Goal: Information Seeking & Learning: Learn about a topic

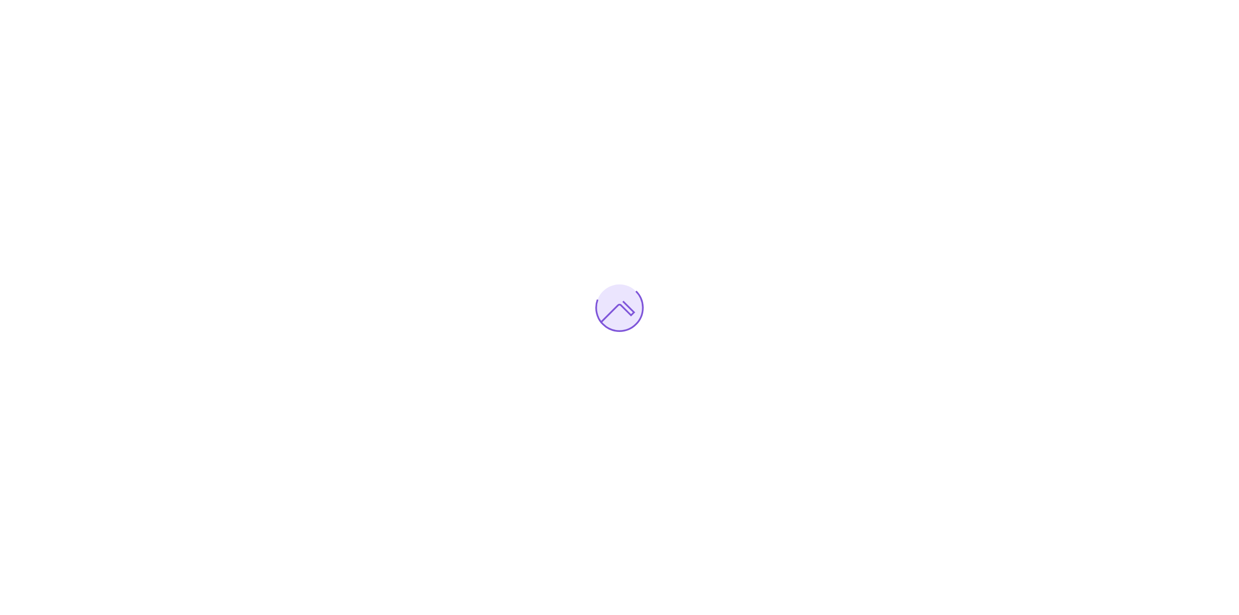
drag, startPoint x: 0, startPoint y: 0, endPoint x: 502, endPoint y: 315, distance: 592.6
click at [502, 315] on div at bounding box center [619, 307] width 1239 height 615
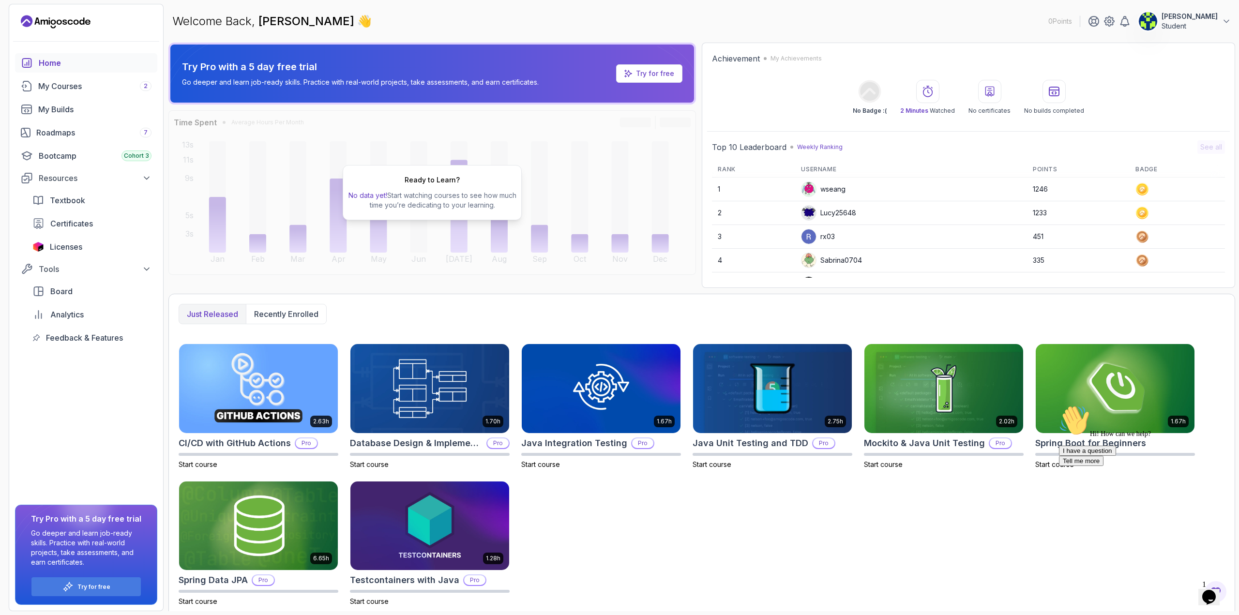
click at [610, 316] on div "Just released Recently enrolled" at bounding box center [702, 314] width 1046 height 20
click at [1175, 28] on p "Student" at bounding box center [1189, 26] width 56 height 10
click at [957, 40] on main "Welcome Back, [PERSON_NAME] 👋 0 Points [PERSON_NAME] Student 0 Points View Prof…" at bounding box center [701, 307] width 1066 height 607
click at [83, 84] on div "My Courses 2" at bounding box center [94, 86] width 113 height 12
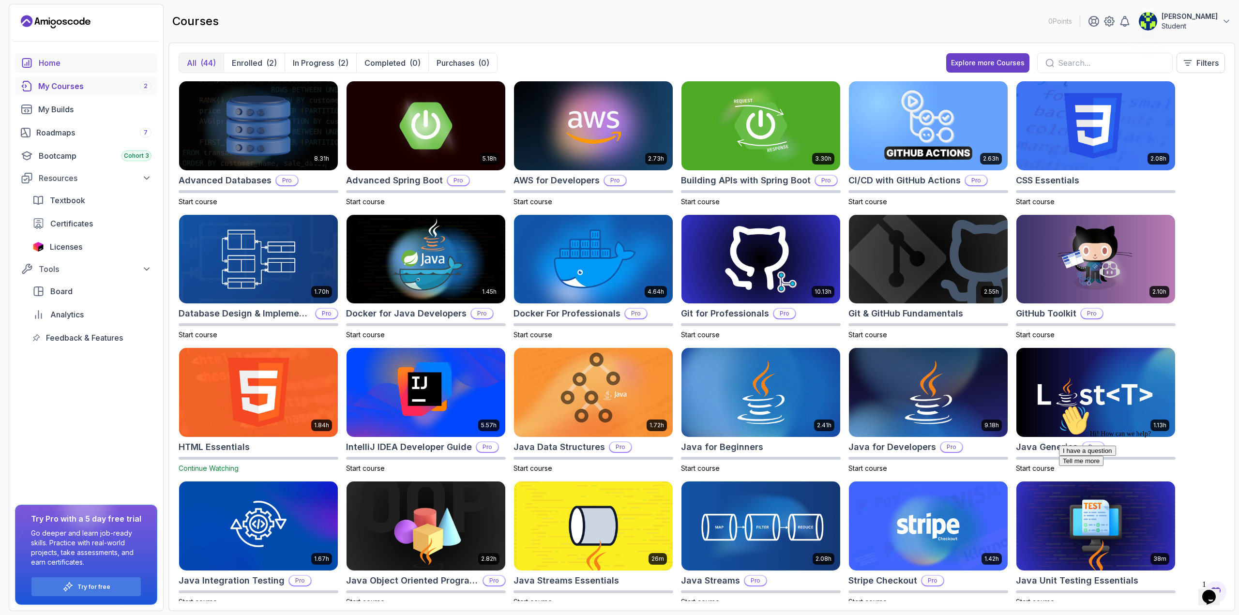
click at [60, 64] on div "Home" at bounding box center [95, 63] width 113 height 12
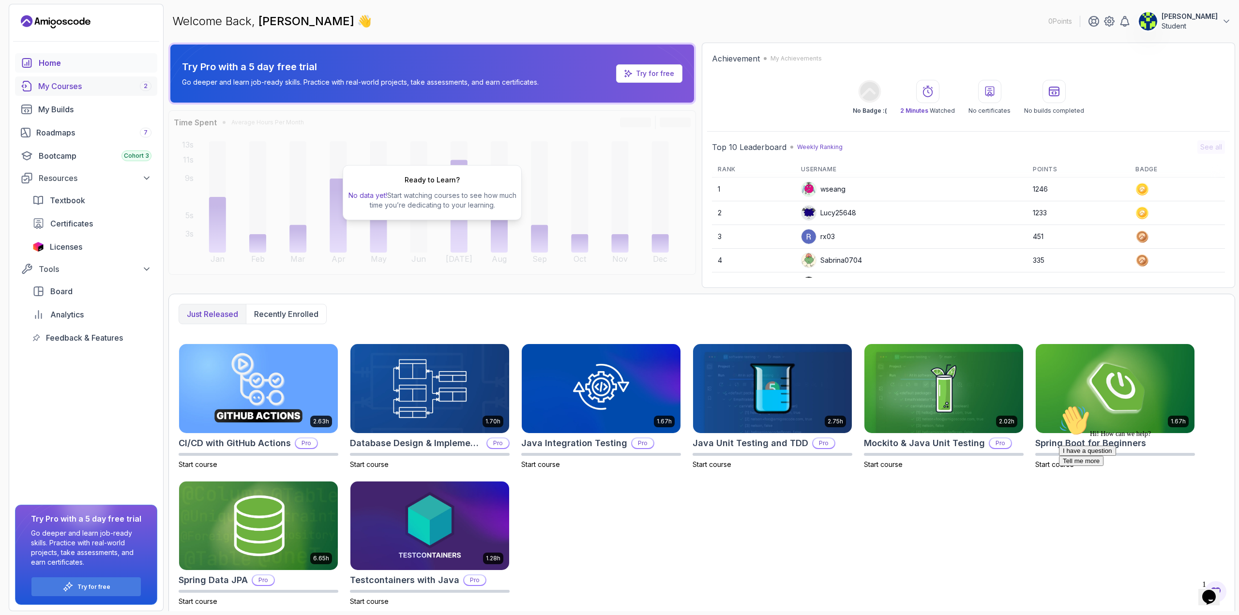
click at [71, 86] on div "My Courses 2" at bounding box center [94, 86] width 113 height 12
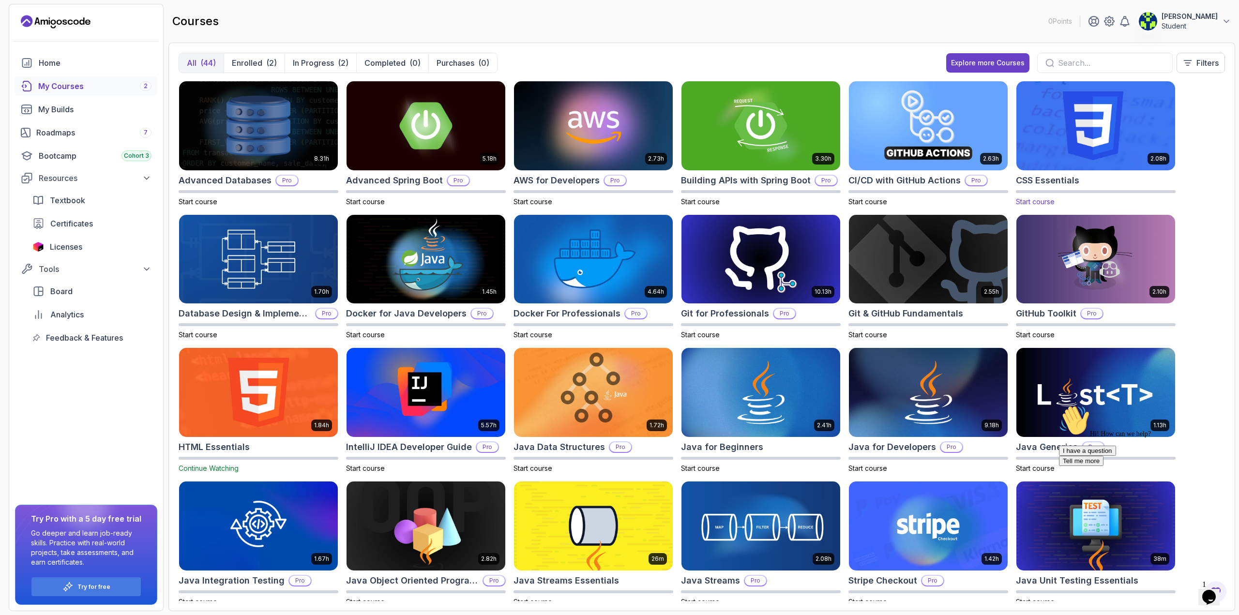
click at [1094, 120] on img at bounding box center [1095, 125] width 166 height 93
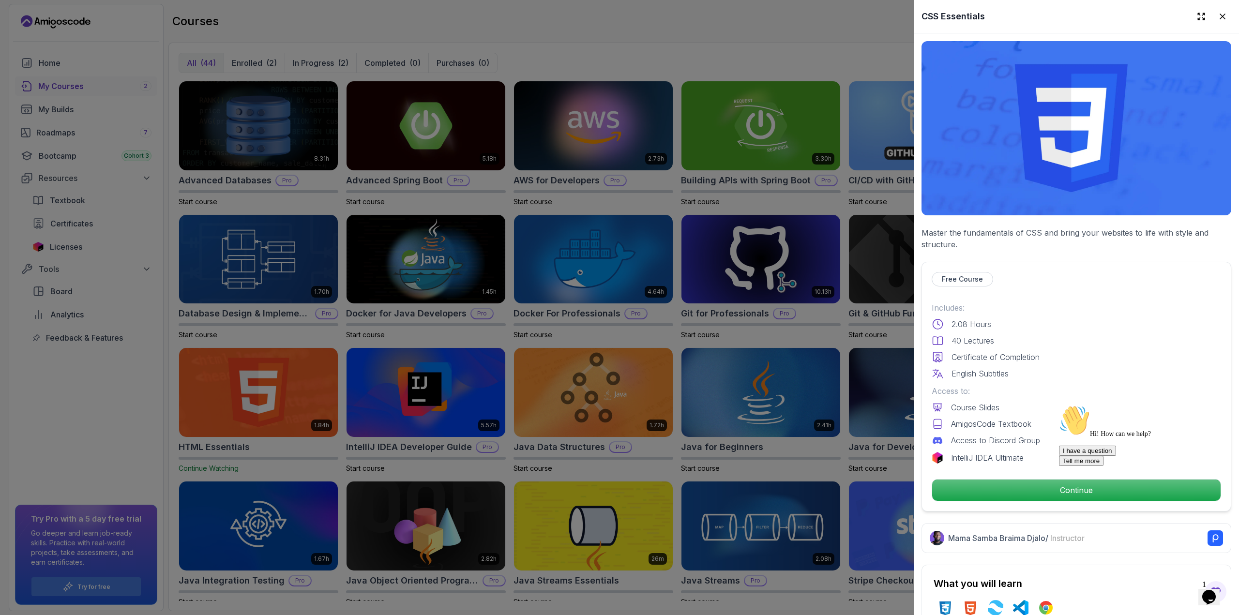
click at [1059, 405] on icon "Chat attention grabber" at bounding box center [1059, 405] width 0 height 0
click at [1213, 21] on button at bounding box center [1221, 16] width 17 height 17
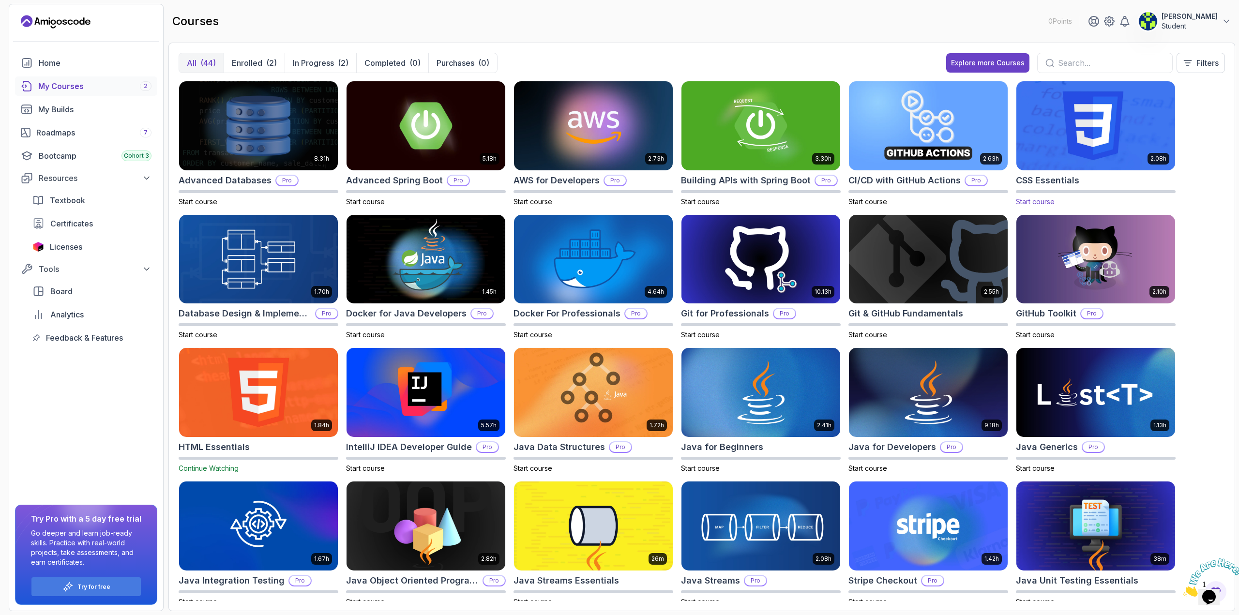
click at [1068, 98] on img at bounding box center [1095, 125] width 166 height 93
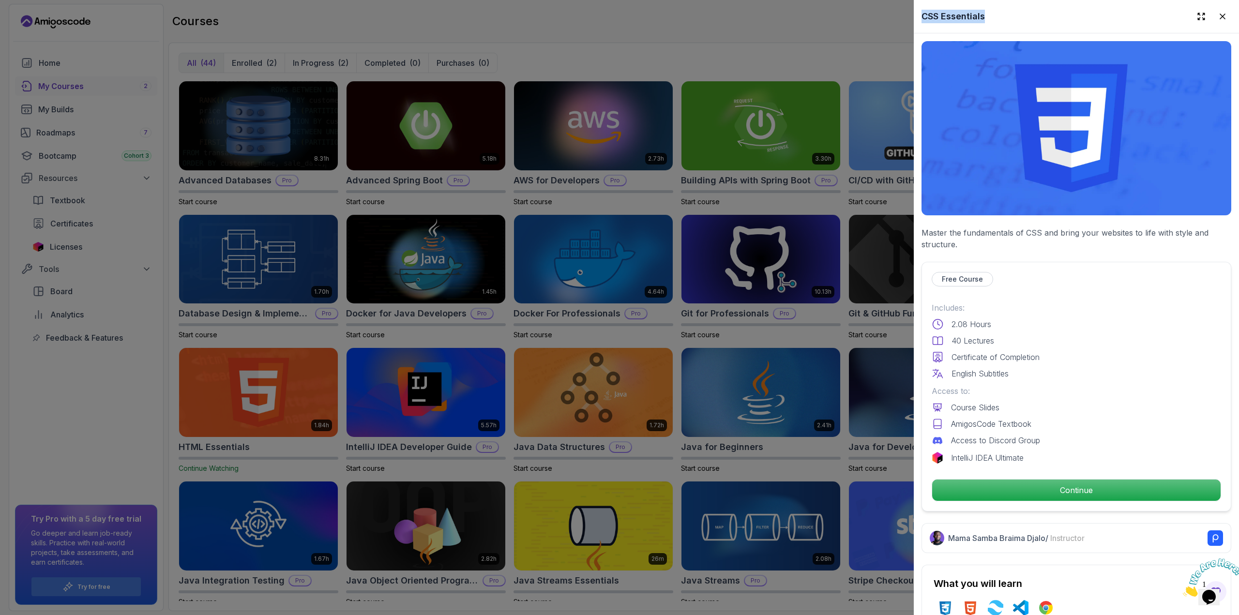
drag, startPoint x: 985, startPoint y: 15, endPoint x: 908, endPoint y: 14, distance: 76.9
click at [908, 81] on div "8.31h Advanced Databases Pro Start course 5.18h Advanced Spring Boot Pro Start …" at bounding box center [702, 341] width 1046 height 520
copy div "CSS Essentials"
click at [626, 5] on div at bounding box center [619, 307] width 1239 height 615
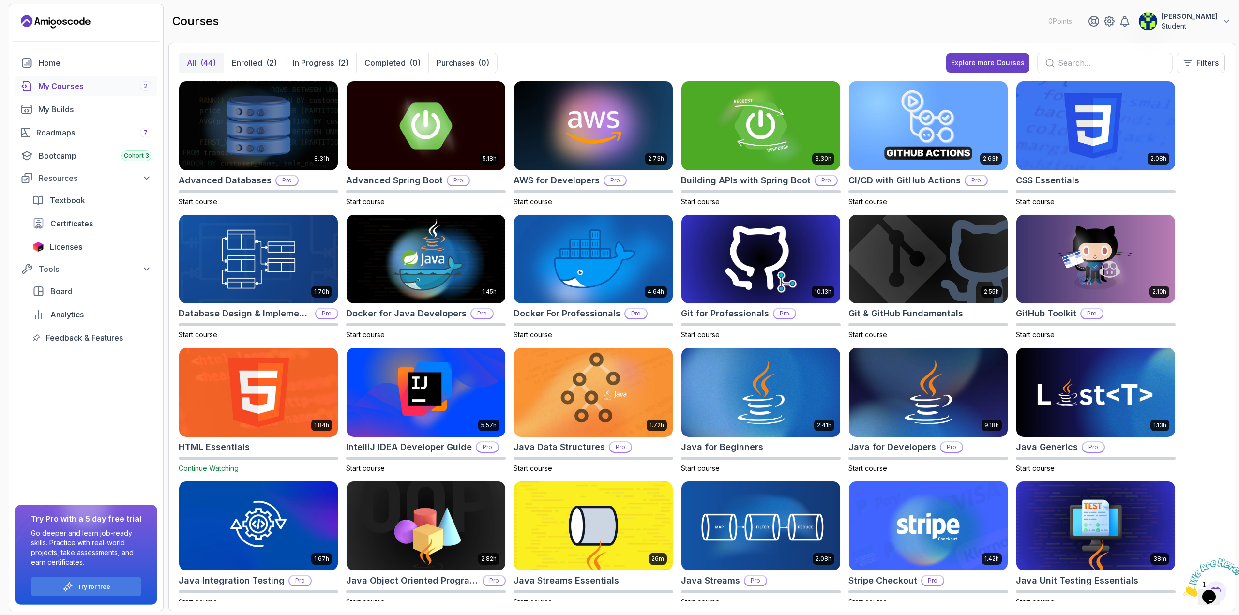
drag, startPoint x: 99, startPoint y: 18, endPoint x: 70, endPoint y: 5, distance: 31.4
click at [52, 24] on div "0 Points [PERSON_NAME] Student" at bounding box center [86, 21] width 154 height 15
click at [1081, 136] on img at bounding box center [1095, 125] width 166 height 93
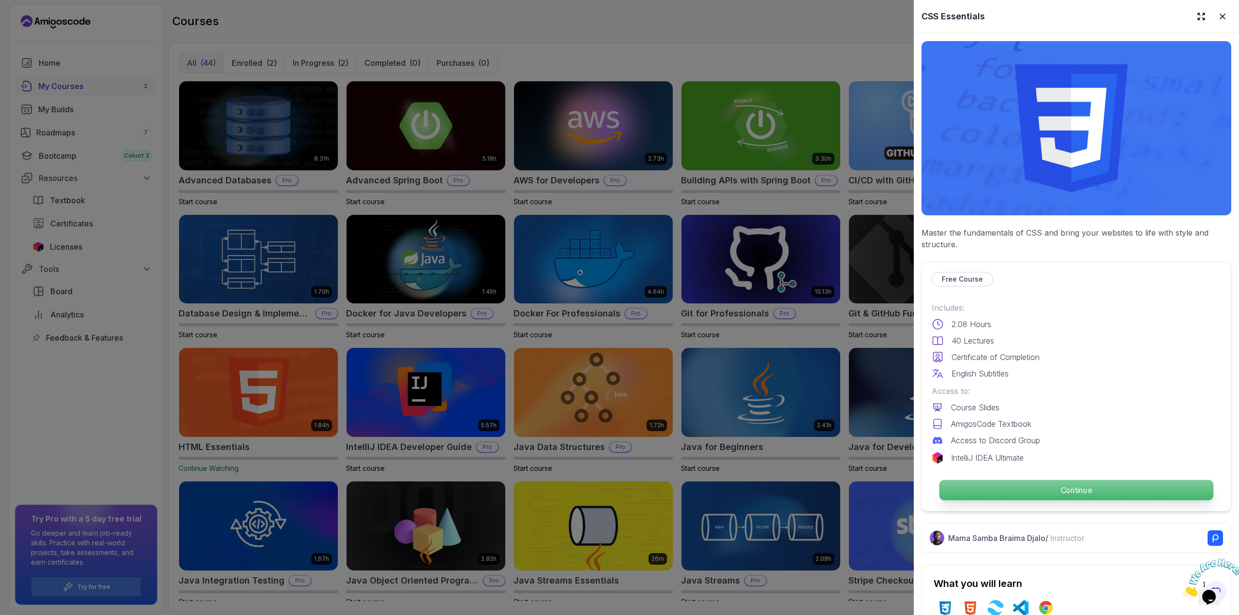
click at [1063, 485] on p "Continue" at bounding box center [1076, 490] width 274 height 20
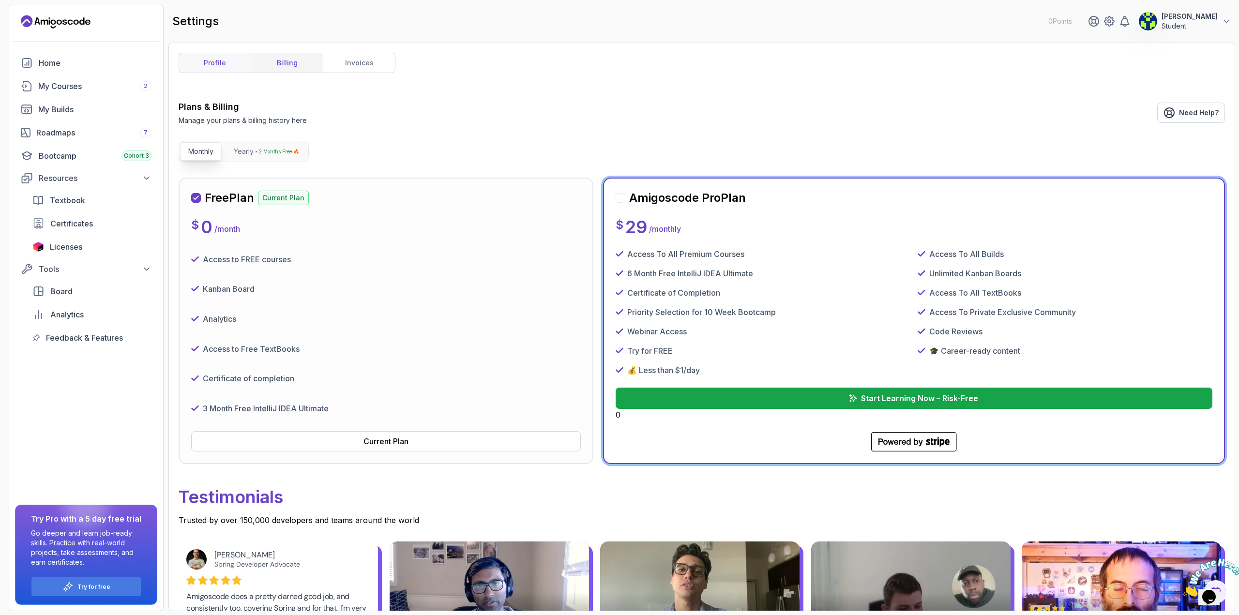
click at [223, 64] on link "profile" at bounding box center [215, 62] width 72 height 19
